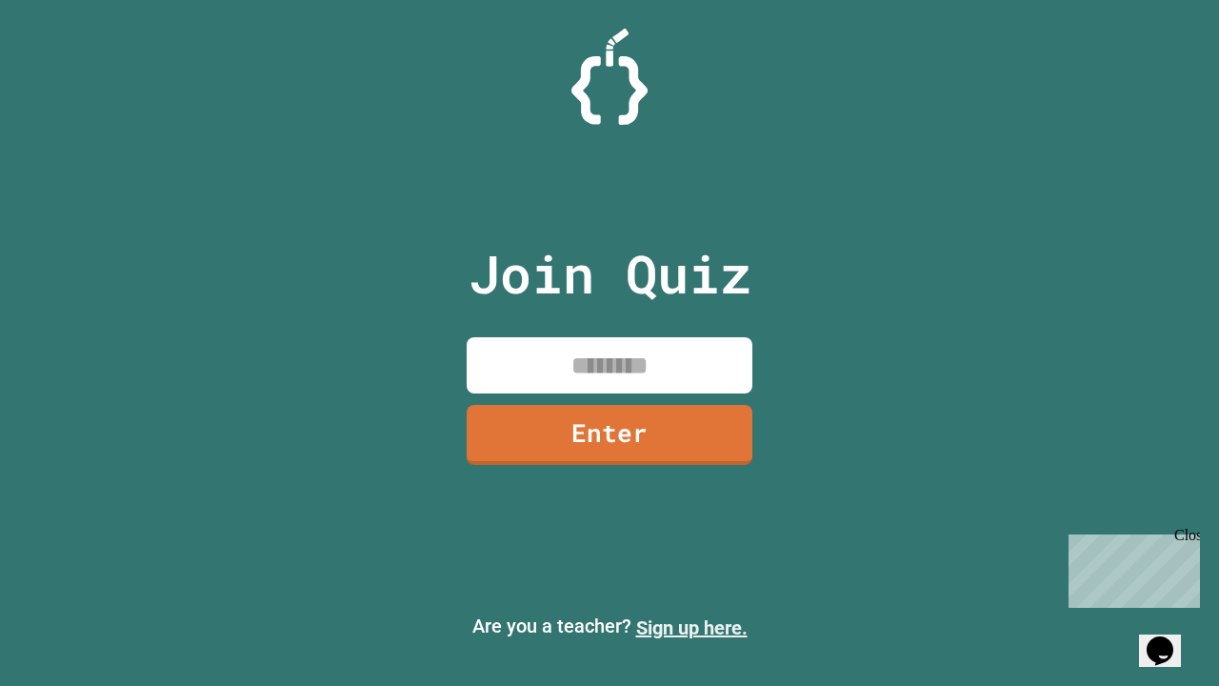
click at [691, 628] on link "Sign up here." at bounding box center [691, 627] width 111 height 23
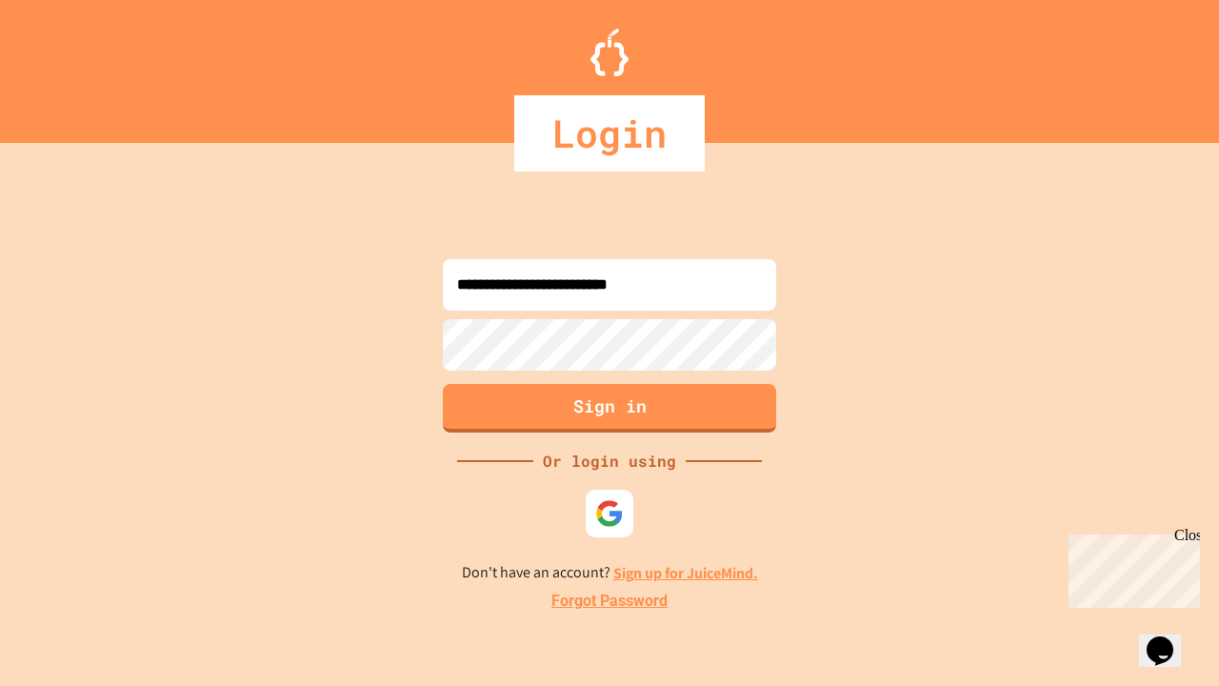
type input "**********"
